Goal: Obtain resource: Download file/media

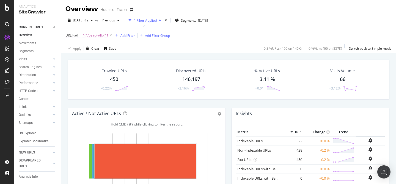
click at [106, 33] on span "^.*/beauty/lip.*$" at bounding box center [96, 36] width 26 height 8
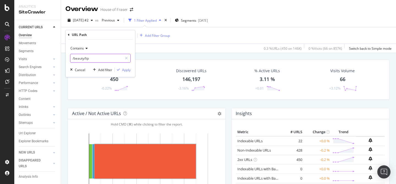
click at [96, 58] on input "/beauty/lip" at bounding box center [96, 58] width 52 height 9
type input "/women/skirts"
click at [124, 68] on div "Apply" at bounding box center [126, 70] width 9 height 5
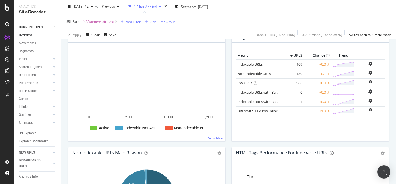
scroll to position [77, 0]
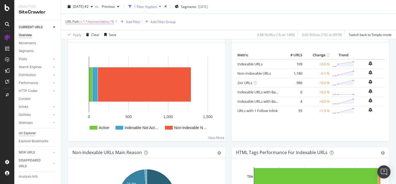
click at [27, 133] on div "Url Explorer" at bounding box center [27, 134] width 17 height 6
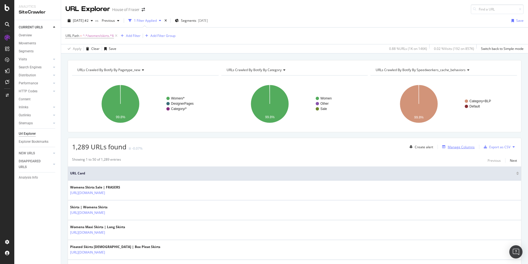
click at [396, 146] on div "Manage Columns" at bounding box center [461, 146] width 27 height 5
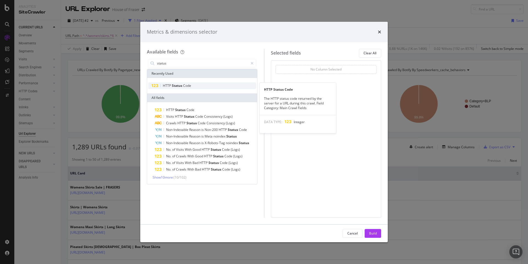
type input "status"
click at [165, 84] on span "HTTP" at bounding box center [167, 85] width 9 height 5
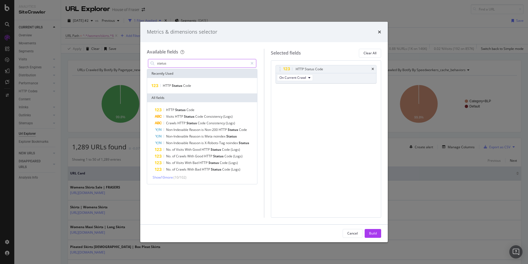
click at [209, 62] on input "status" at bounding box center [203, 63] width 92 height 8
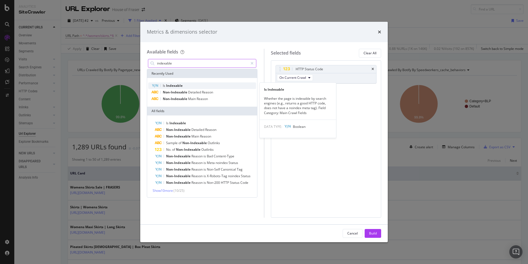
type input "indexable"
click at [191, 84] on div "Is Indexable" at bounding box center [202, 85] width 108 height 7
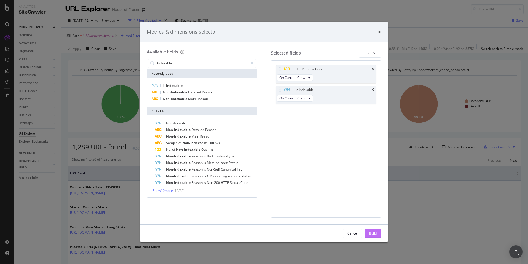
click at [380, 184] on button "Build" at bounding box center [373, 233] width 17 height 9
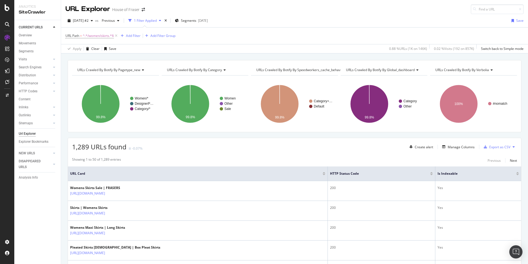
click at [396, 172] on div at bounding box center [431, 172] width 3 height 1
click at [365, 174] on div at bounding box center [365, 174] width 3 height 1
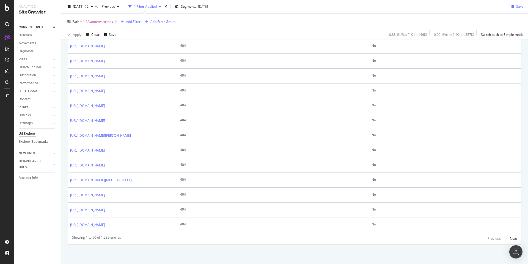
scroll to position [609, 0]
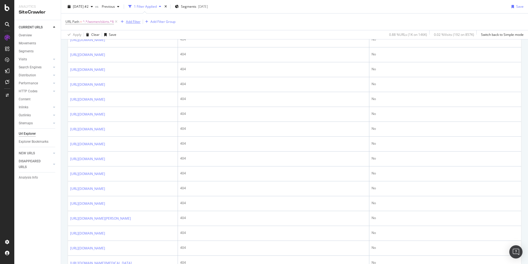
click at [135, 22] on div "Add Filter" at bounding box center [133, 21] width 15 height 5
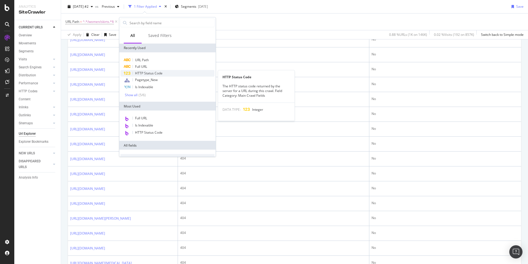
click at [152, 75] on span "HTTP Status Code" at bounding box center [149, 73] width 28 height 5
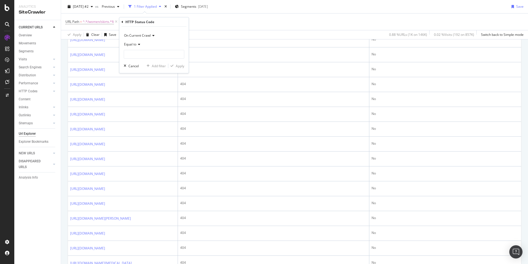
click at [132, 42] on span "Equal to" at bounding box center [130, 44] width 12 height 5
click at [139, 62] on span "Not Equal to" at bounding box center [136, 63] width 19 height 5
click at [144, 57] on input "number" at bounding box center [154, 54] width 61 height 9
type input "404"
click at [138, 59] on div "404 1,193 URLS" at bounding box center [154, 62] width 61 height 6
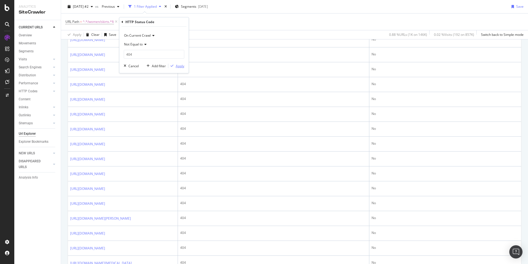
click at [181, 65] on div "Apply" at bounding box center [180, 66] width 9 height 5
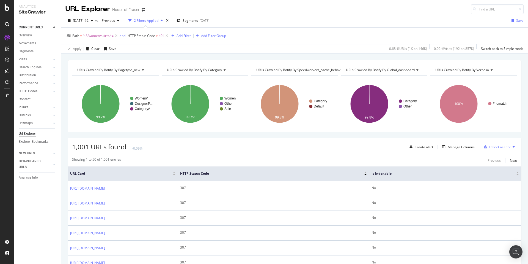
click at [148, 36] on span "HTTP Status Code" at bounding box center [142, 35] width 28 height 5
click at [142, 59] on span "Not Equal to" at bounding box center [142, 57] width 19 height 5
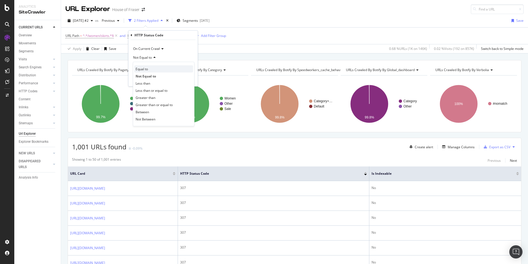
click at [141, 67] on span "Equal to" at bounding box center [142, 69] width 12 height 5
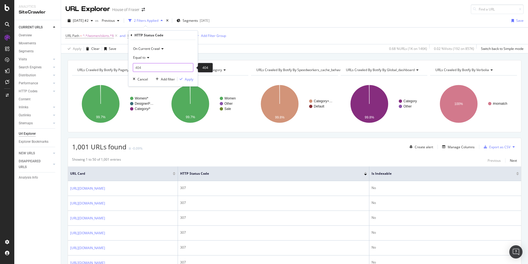
click at [143, 69] on input "404" at bounding box center [163, 67] width 61 height 9
type input "4"
type input "200"
click at [176, 73] on span "144,809 URLS" at bounding box center [183, 74] width 20 height 5
click at [184, 78] on div "button" at bounding box center [181, 78] width 7 height 3
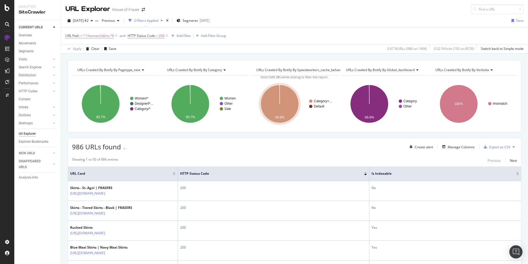
click at [396, 67] on span "URLs Crawled By Botify By verbolia" at bounding box center [463, 69] width 54 height 5
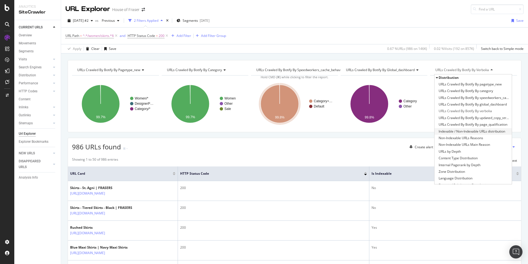
click at [396, 131] on span "Indexable / Non-Indexable URLs distribution" at bounding box center [472, 132] width 67 height 6
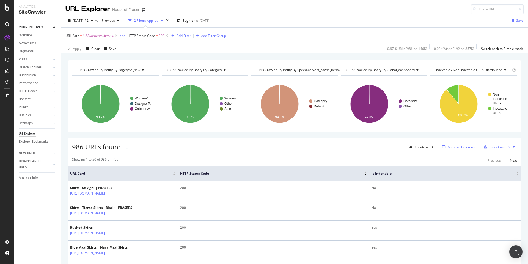
click at [396, 146] on div "Manage Columns" at bounding box center [461, 146] width 27 height 5
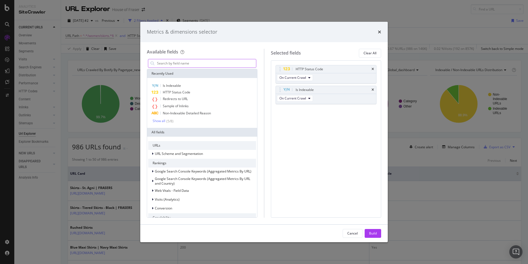
click at [176, 63] on input "modal" at bounding box center [207, 63] width 100 height 8
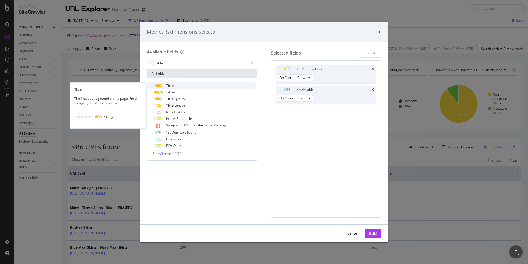
click at [164, 86] on div "Title" at bounding box center [205, 85] width 101 height 7
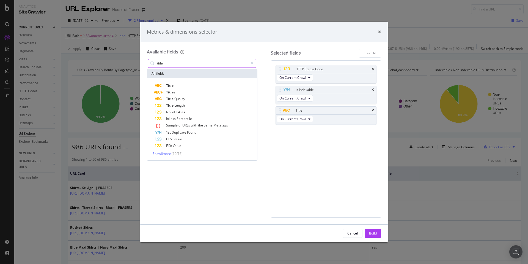
click at [169, 65] on input "title" at bounding box center [203, 63] width 92 height 8
click at [171, 86] on div "H1" at bounding box center [205, 85] width 101 height 7
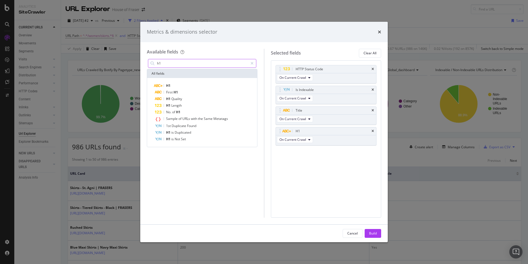
click at [169, 65] on input "h1" at bounding box center [203, 63] width 92 height 8
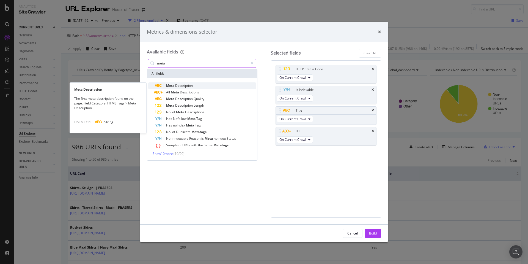
type input "meta"
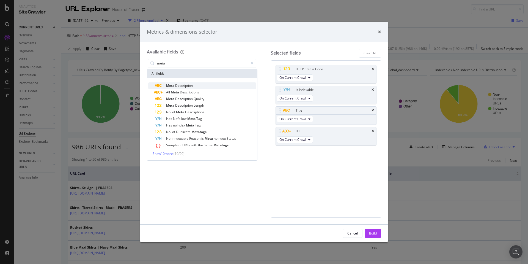
click at [171, 85] on span "Meta" at bounding box center [170, 85] width 9 height 5
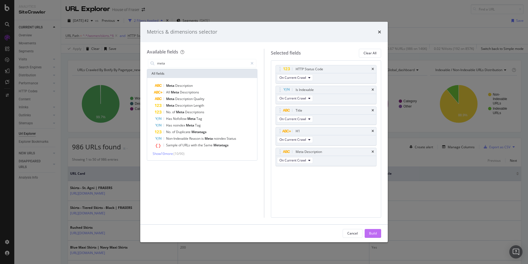
click at [372, 184] on div "Build" at bounding box center [373, 233] width 8 height 8
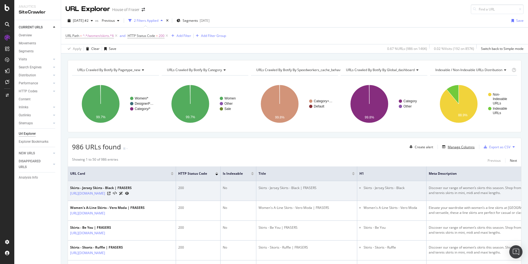
scroll to position [0, 0]
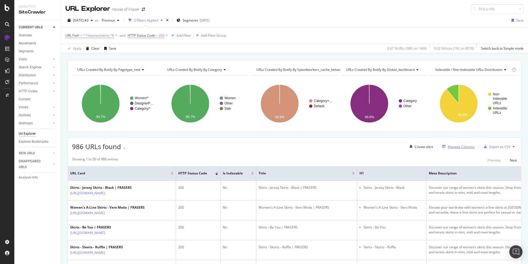
click at [396, 148] on div "Manage Columns" at bounding box center [461, 146] width 27 height 5
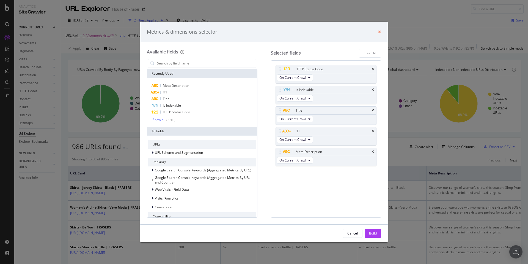
click at [380, 32] on icon "times" at bounding box center [379, 32] width 3 height 4
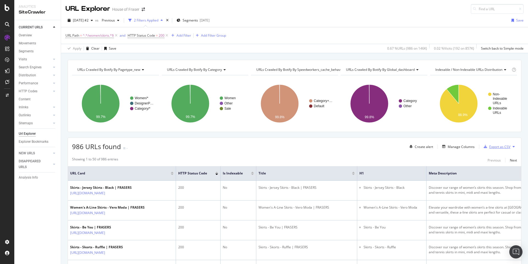
click at [396, 144] on div "Export as CSV" at bounding box center [500, 146] width 21 height 5
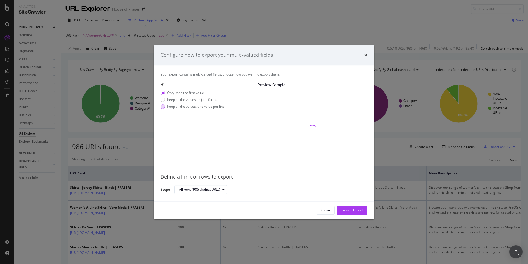
click at [217, 108] on div "Keep all the values, one value per line" at bounding box center [196, 106] width 58 height 5
click at [361, 184] on div "Launch Export" at bounding box center [353, 210] width 22 height 8
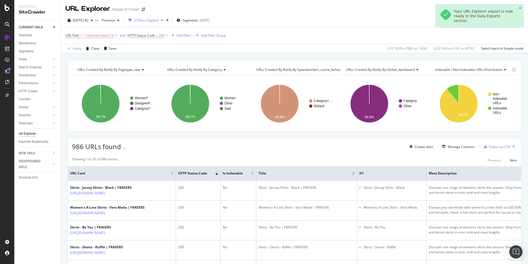
click at [43, 184] on div "CURRENT URLS Overview Movements Segments Visits Analysis Orphan URLs Search Eng…" at bounding box center [37, 142] width 47 height 244
click at [29, 95] on div "DataExports" at bounding box center [30, 95] width 21 height 6
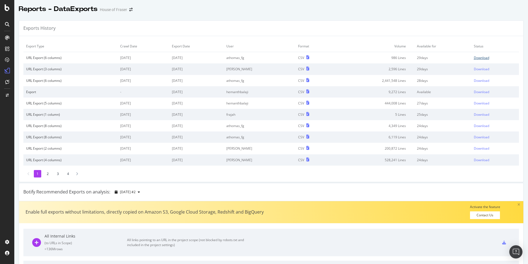
click at [396, 57] on div "Download" at bounding box center [481, 57] width 15 height 5
